Goal: Find specific page/section: Find specific page/section

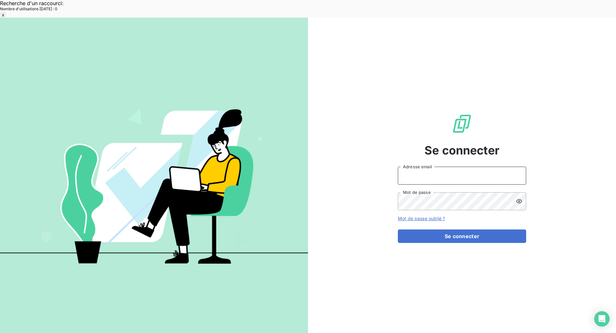
type input "[EMAIL_ADDRESS][DOMAIN_NAME]"
drag, startPoint x: 479, startPoint y: 220, endPoint x: 464, endPoint y: 221, distance: 15.7
click at [479, 230] on button "Se connecter" at bounding box center [462, 236] width 128 height 13
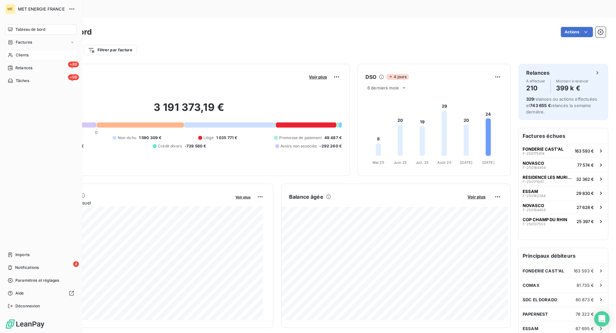
click at [14, 57] on div "Clients" at bounding box center [41, 55] width 72 height 10
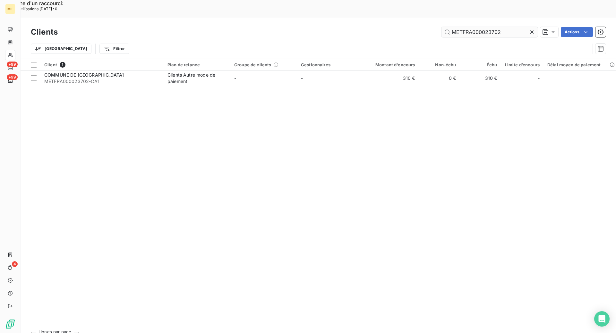
click at [457, 27] on input "METFRA000023702" at bounding box center [489, 32] width 96 height 10
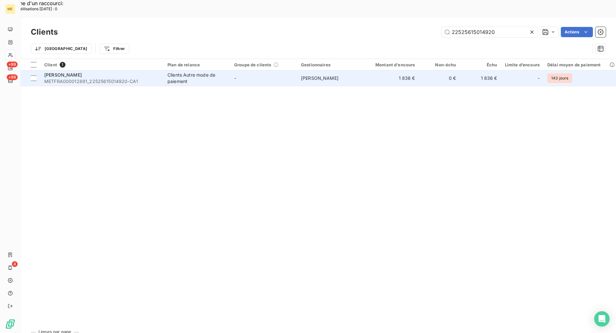
type input "22525615014920"
click at [120, 72] on div "[PERSON_NAME]" at bounding box center [101, 75] width 115 height 6
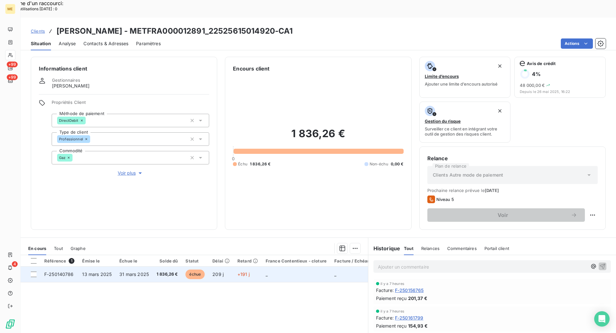
click at [66, 272] on span "F-250140786" at bounding box center [58, 274] width 29 height 5
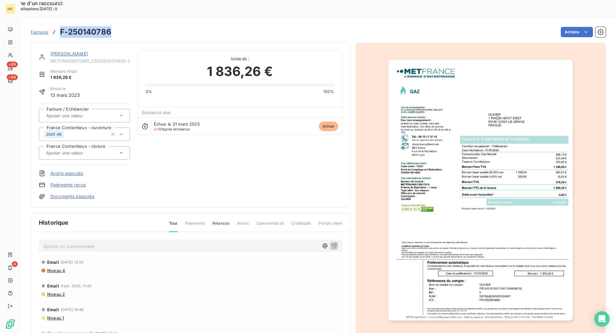
drag, startPoint x: 114, startPoint y: 16, endPoint x: 60, endPoint y: 14, distance: 53.6
click at [60, 25] on div "Factures F-250140786 Actions" at bounding box center [318, 31] width 575 height 13
copy h3 "F-250140786"
click at [56, 51] on link "[PERSON_NAME]" at bounding box center [69, 53] width 38 height 5
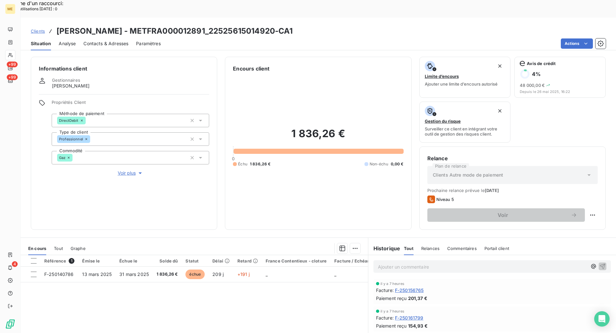
click at [43, 29] on span "Clients" at bounding box center [38, 31] width 14 height 5
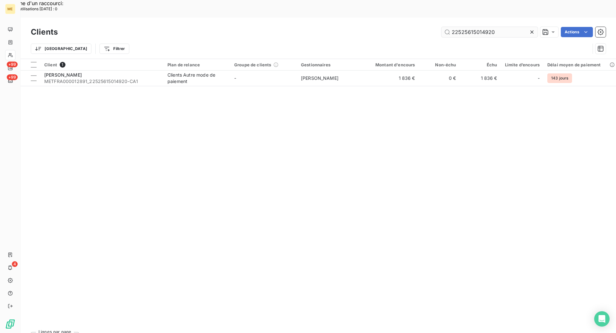
click at [488, 27] on input "22525615014920" at bounding box center [489, 32] width 96 height 10
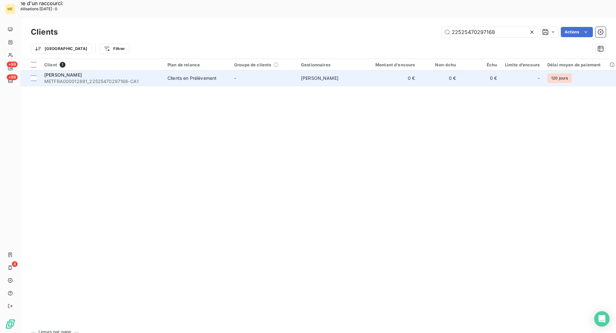
type input "22525470297168"
click at [170, 75] on div "Clients en Prélèvement" at bounding box center [191, 78] width 49 height 6
